Goal: Download file/media

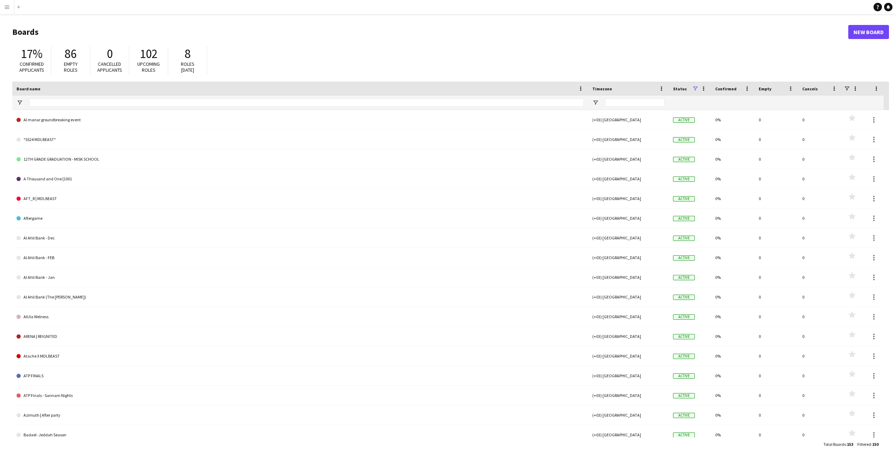
click at [7, 8] on app-icon "Menu" at bounding box center [7, 7] width 6 height 6
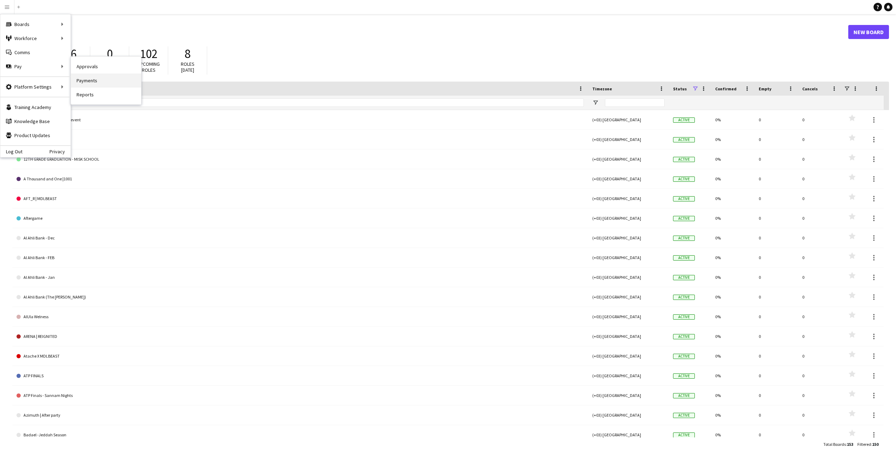
click at [90, 79] on link "Payments" at bounding box center [106, 80] width 70 height 14
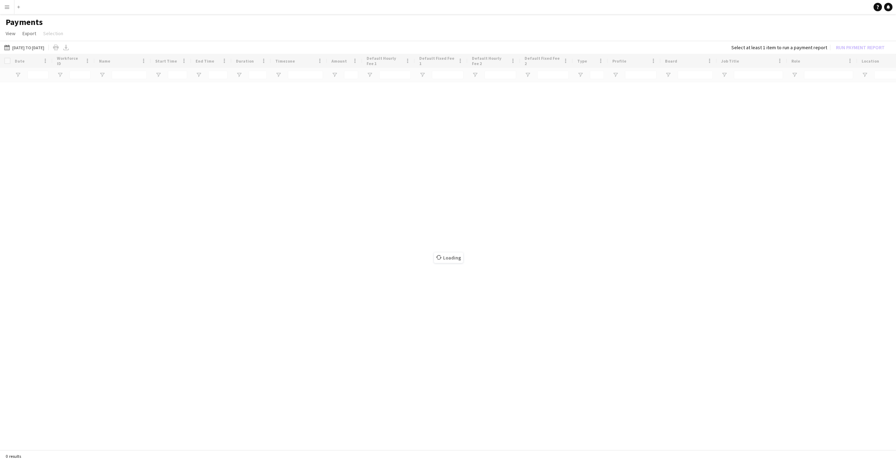
click at [6, 6] on app-icon "Menu" at bounding box center [7, 7] width 6 height 6
click at [86, 96] on link "Reports" at bounding box center [106, 94] width 70 height 14
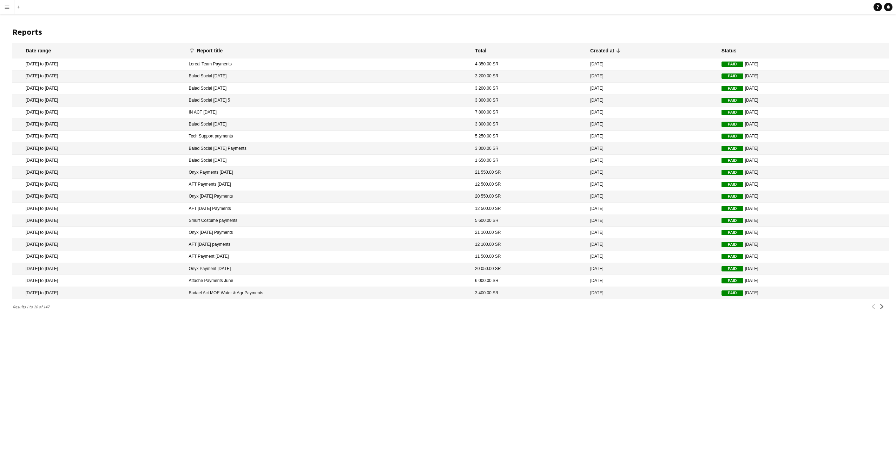
click at [274, 87] on mat-cell "Balad Social [DATE]" at bounding box center [328, 89] width 287 height 12
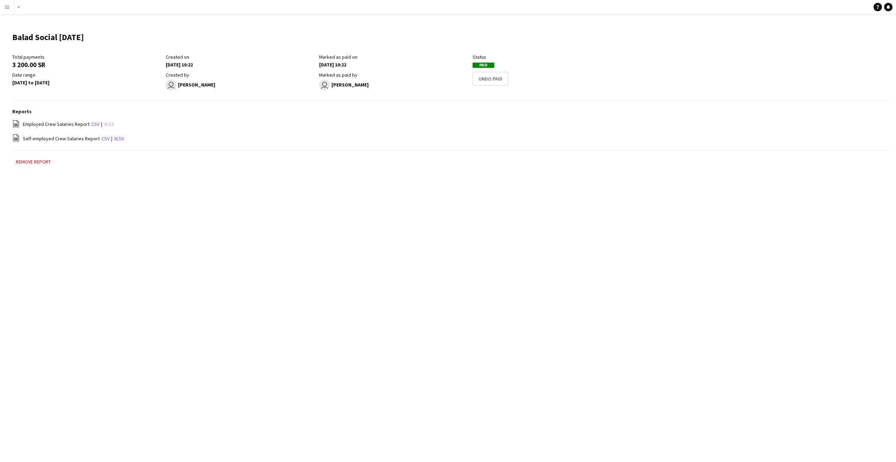
click at [104, 123] on link "xlsx" at bounding box center [109, 124] width 10 height 6
click at [115, 138] on link "xlsx" at bounding box center [119, 138] width 10 height 6
click at [748, 170] on div "Remove report" at bounding box center [450, 164] width 877 height 15
